Goal: Navigation & Orientation: Find specific page/section

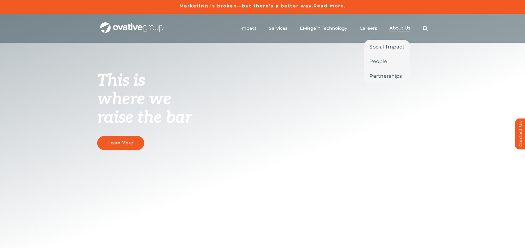
click at [400, 26] on span "About Us" at bounding box center [400, 28] width 21 height 6
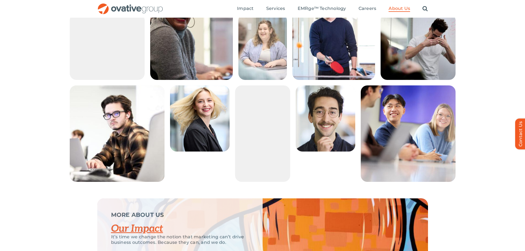
scroll to position [804, 0]
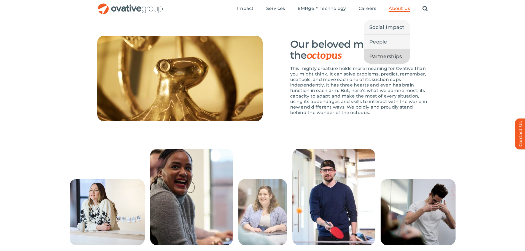
click at [383, 55] on span "Partnerships" at bounding box center [386, 57] width 33 height 8
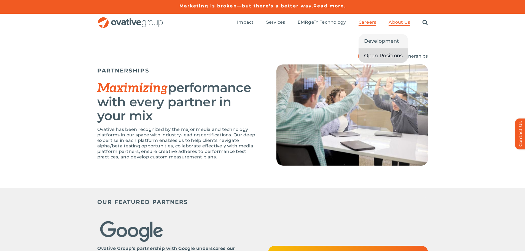
click at [379, 56] on span "Open Positions" at bounding box center [383, 56] width 39 height 8
click at [381, 56] on link "About Us" at bounding box center [385, 55] width 22 height 5
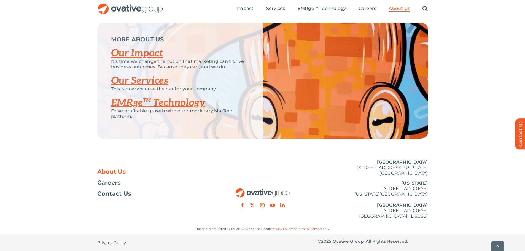
scroll to position [1162, 0]
